Goal: Find specific page/section: Find specific page/section

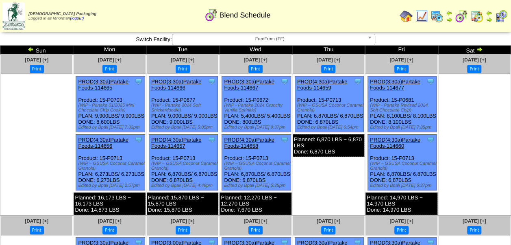
click at [418, 16] on img at bounding box center [421, 16] width 13 height 13
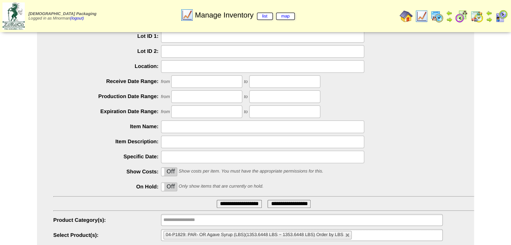
scroll to position [81, 0]
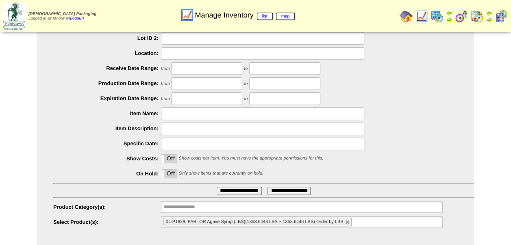
click at [238, 187] on input "**********" at bounding box center [239, 191] width 45 height 8
